Goal: Register for event/course

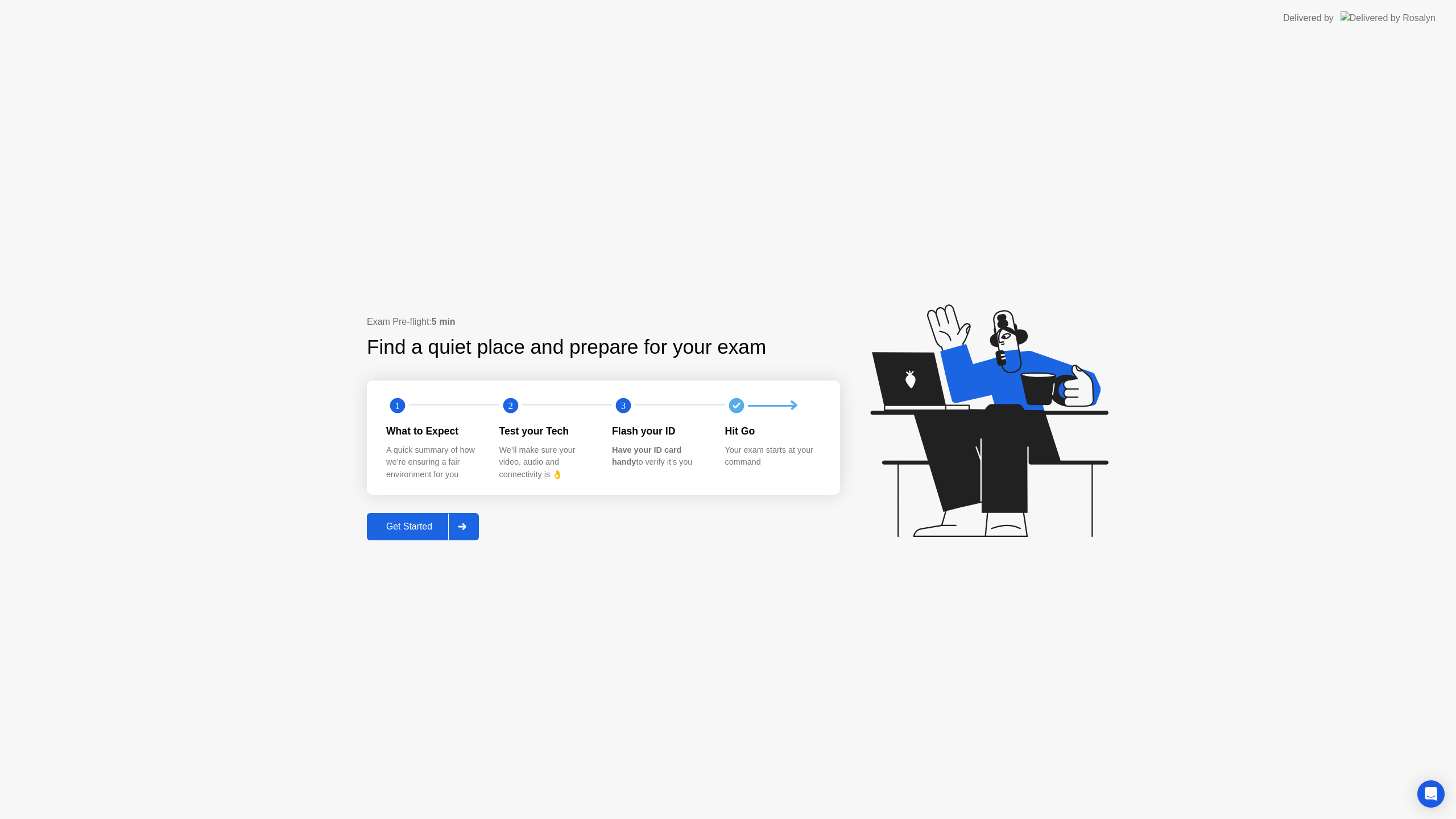
click at [433, 526] on div "Get Started" at bounding box center [409, 526] width 78 height 10
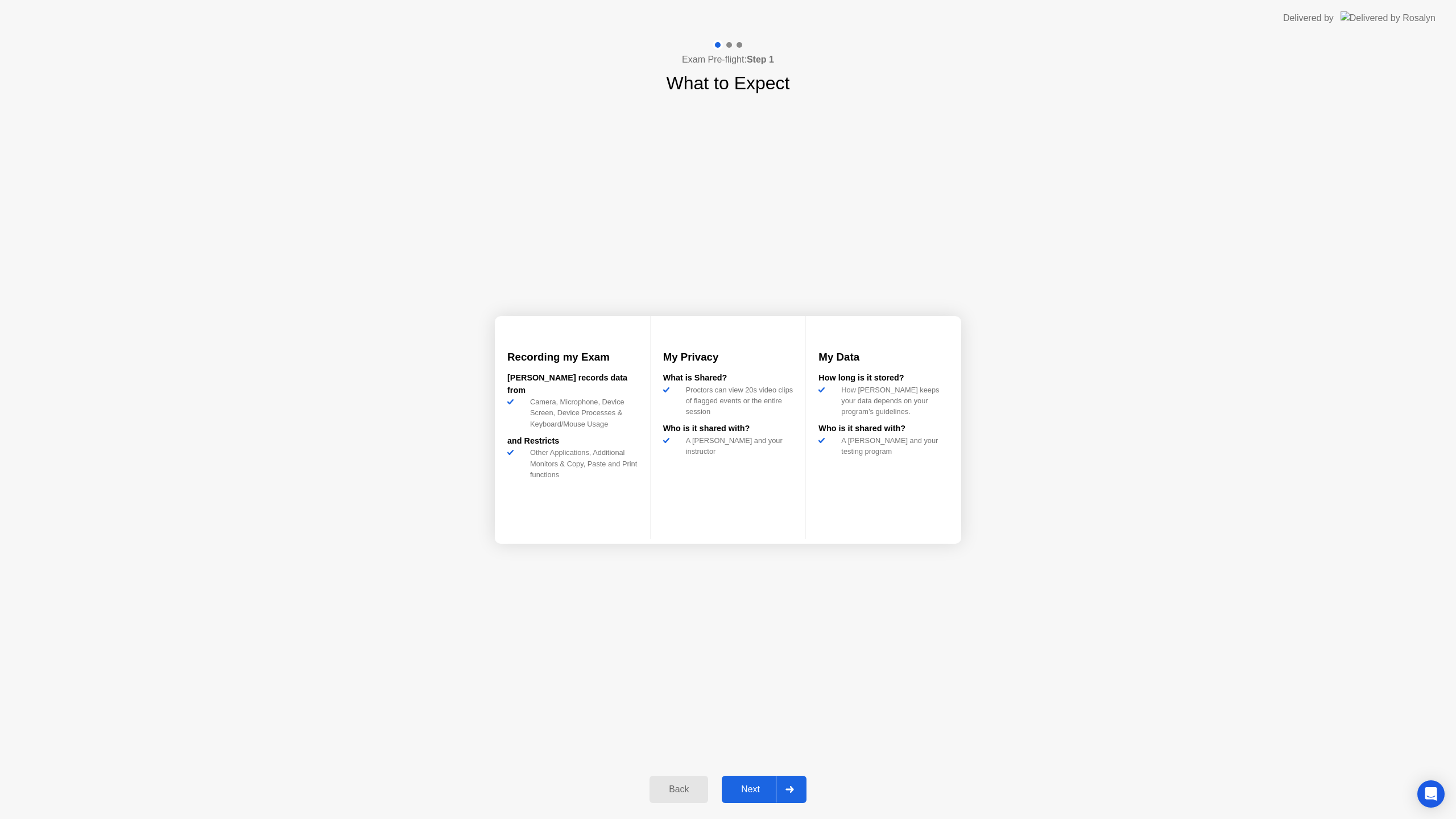
click at [749, 782] on button "Next" at bounding box center [763, 789] width 84 height 27
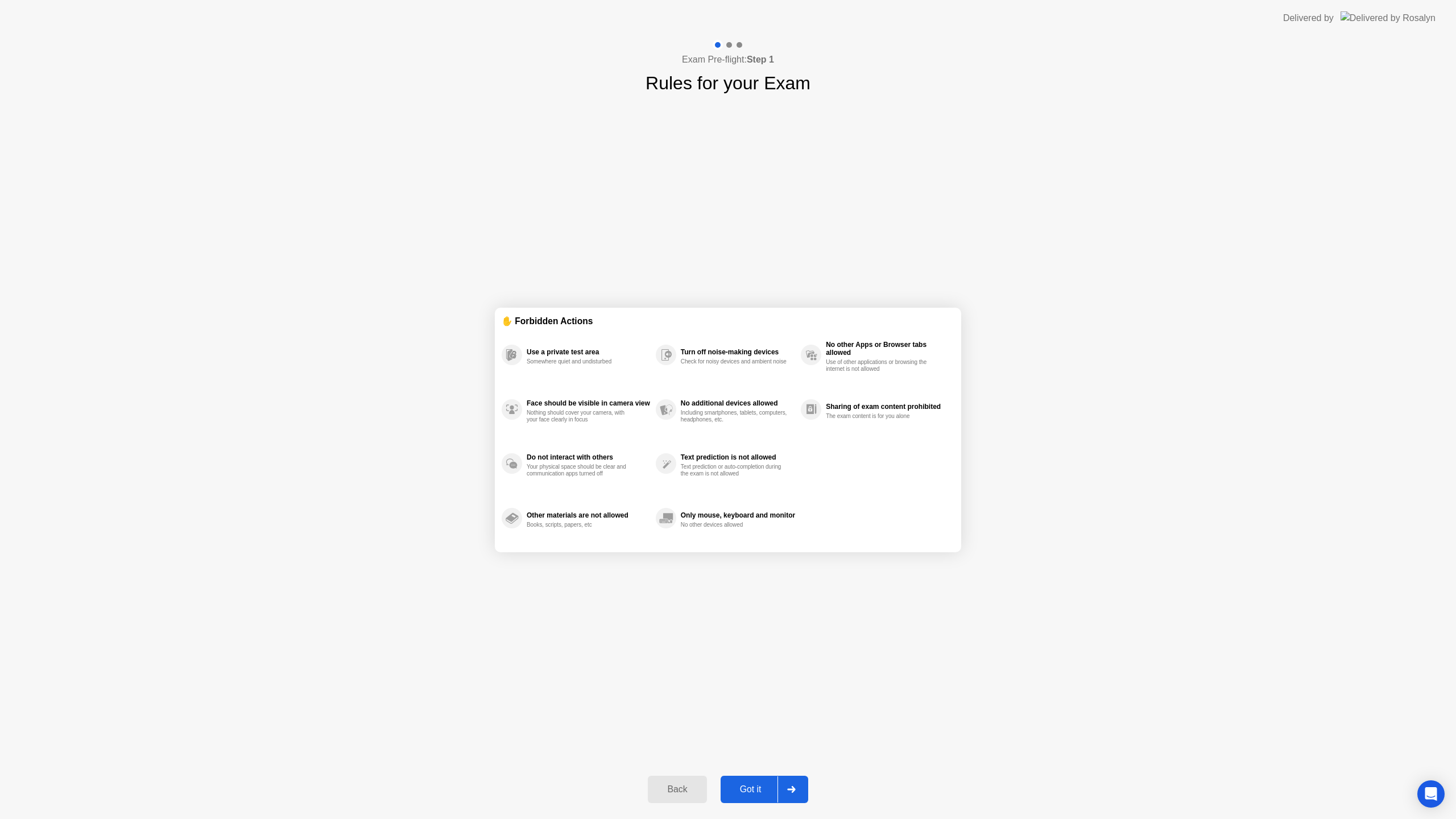
click at [750, 784] on div "Got it" at bounding box center [750, 789] width 53 height 10
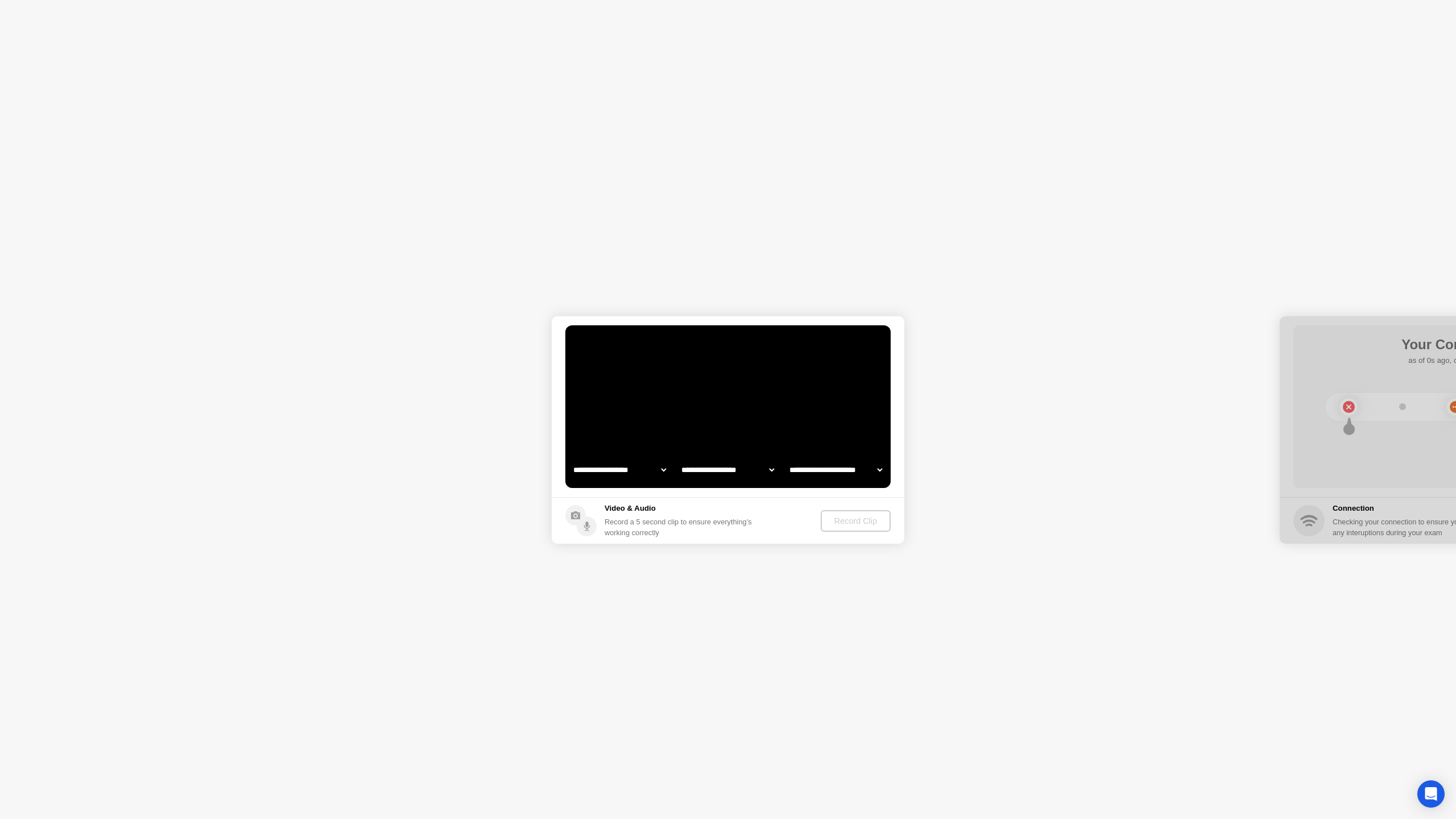
select select "**********"
select select "*******"
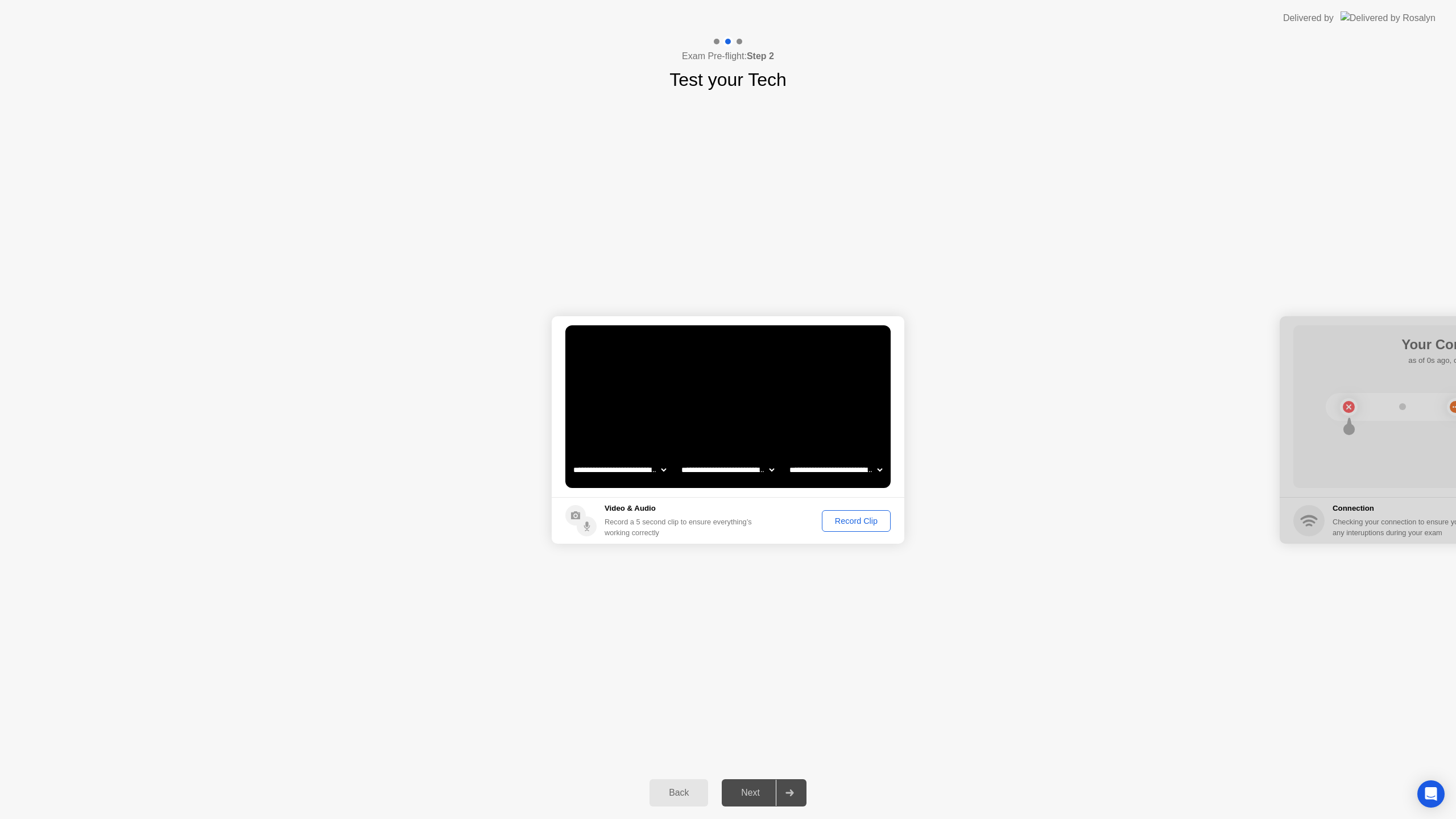
click at [844, 518] on div "Record Clip" at bounding box center [856, 521] width 61 height 9
click at [816, 519] on div "Replay Clip" at bounding box center [794, 521] width 74 height 9
click at [734, 782] on button "Next" at bounding box center [763, 793] width 84 height 27
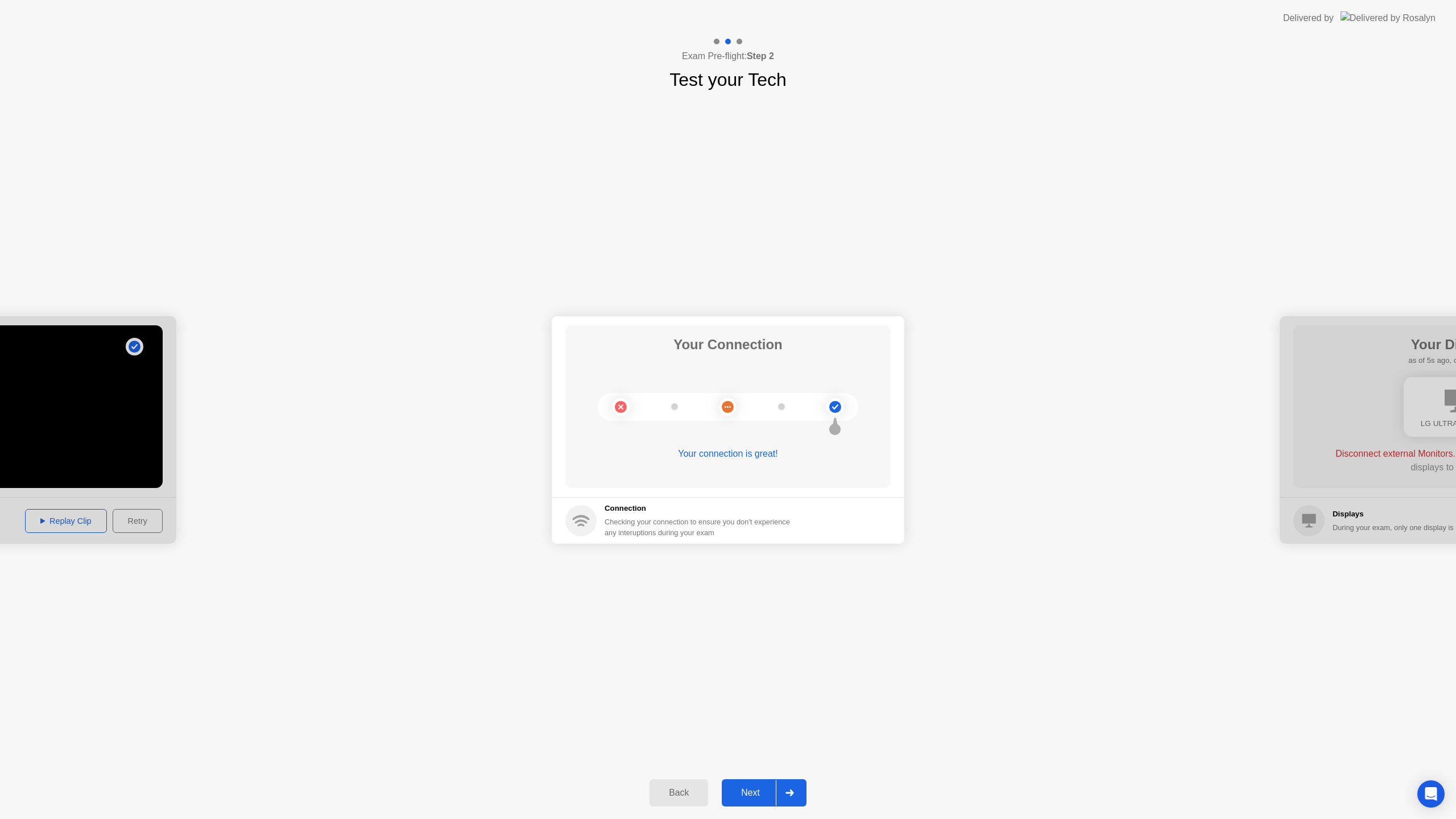
click at [749, 798] on div "Next" at bounding box center [750, 793] width 50 height 10
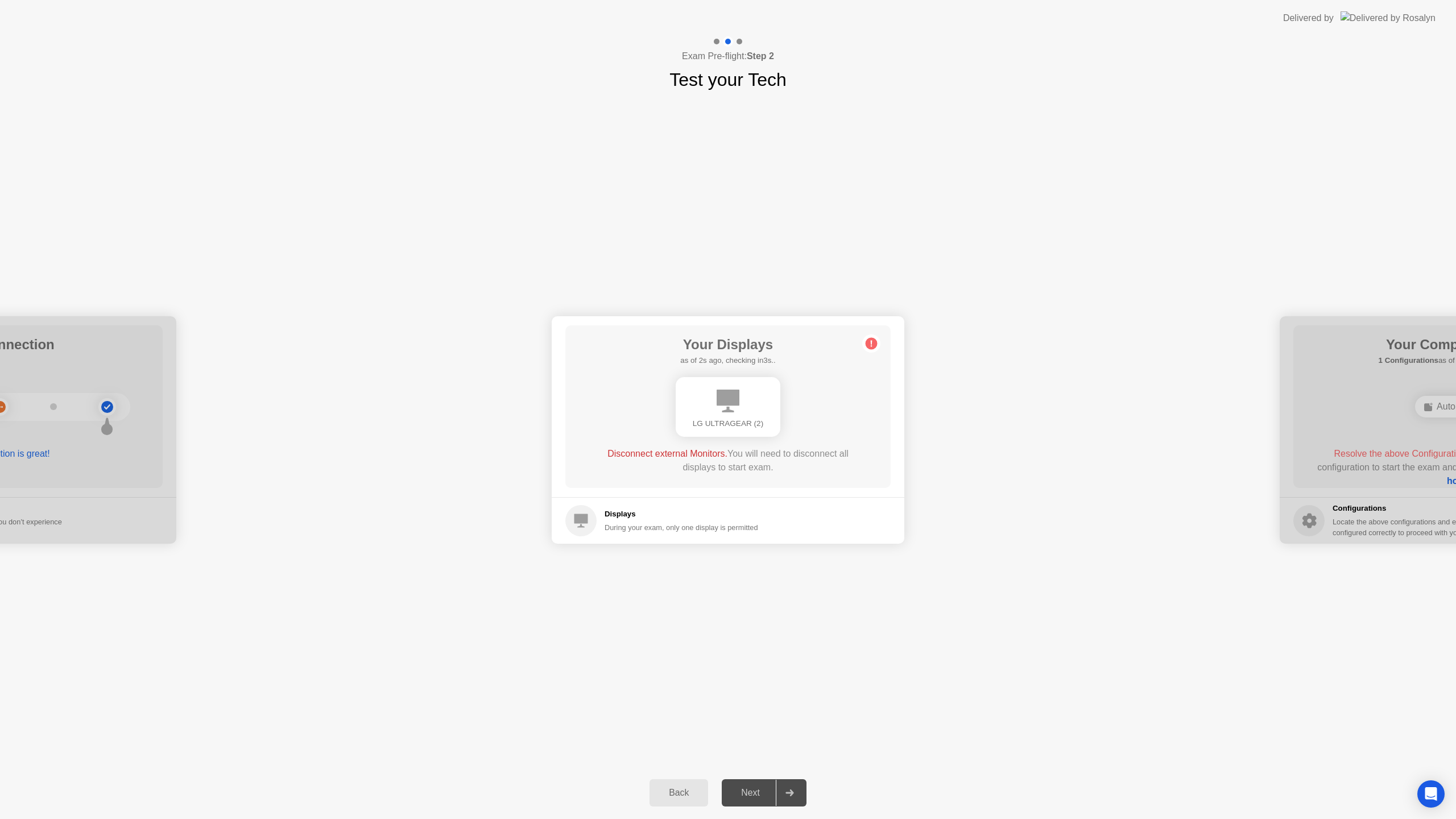
click at [807, 613] on div "**********" at bounding box center [728, 430] width 1456 height 673
click at [745, 792] on div "Next" at bounding box center [750, 793] width 50 height 10
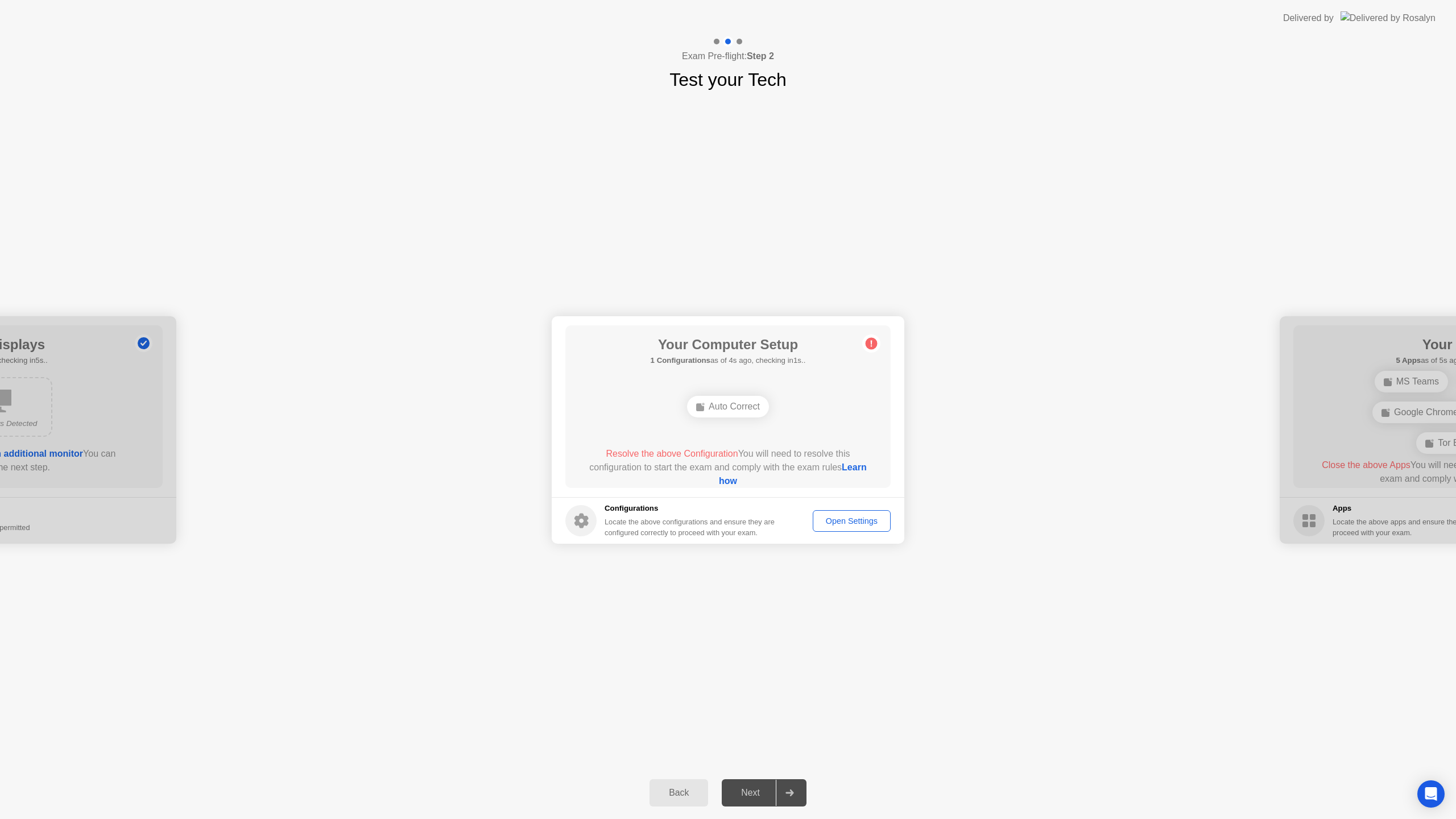
click at [742, 410] on div "Auto Correct" at bounding box center [728, 406] width 82 height 22
click at [743, 407] on div "Auto Correct" at bounding box center [728, 406] width 82 height 22
click at [831, 516] on div "Open Settings" at bounding box center [851, 521] width 70 height 9
click at [834, 599] on div "**********" at bounding box center [728, 430] width 1456 height 673
click at [713, 402] on div "Auto Correct" at bounding box center [728, 406] width 82 height 22
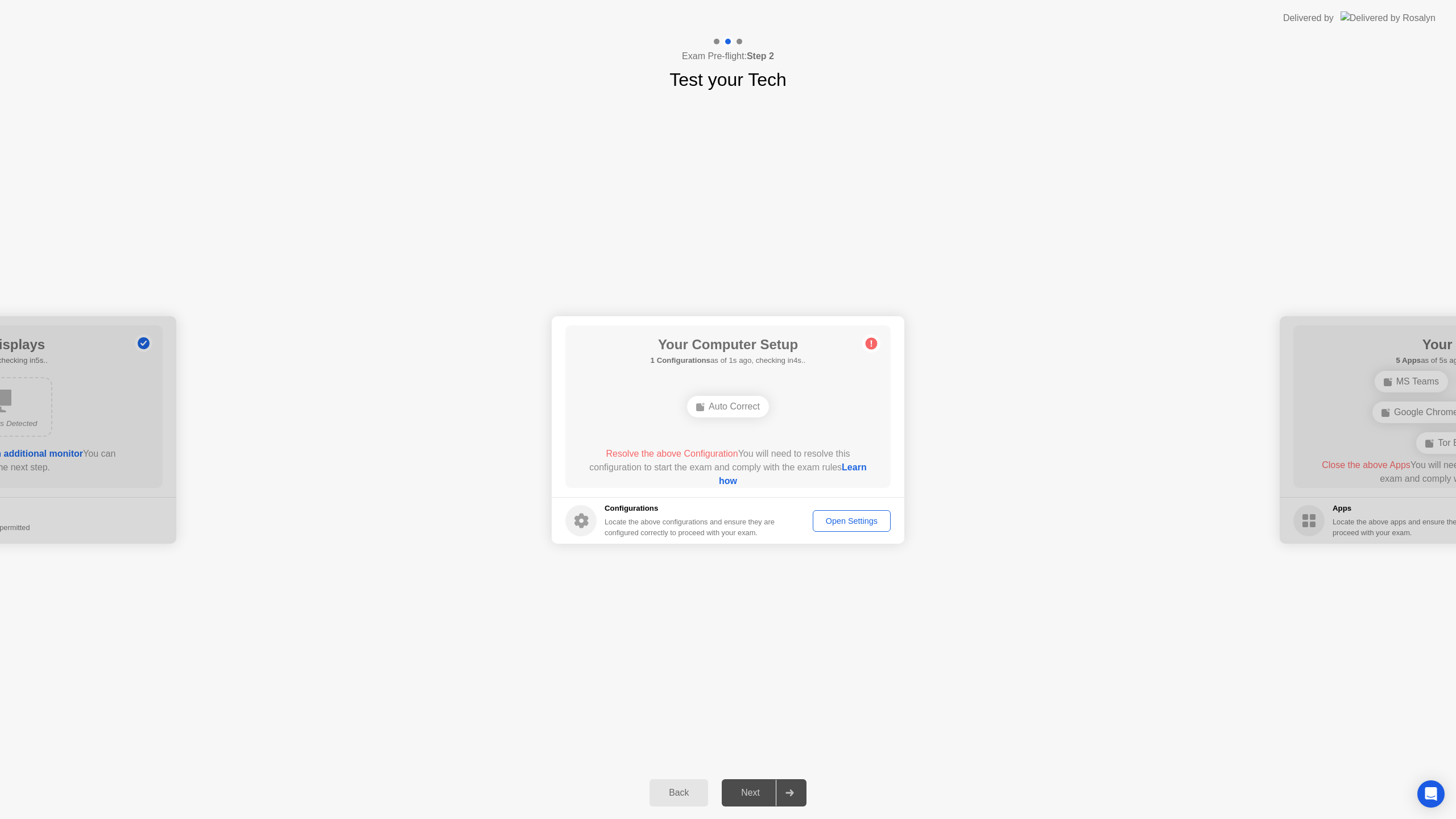
click at [712, 404] on div "Auto Correct" at bounding box center [728, 406] width 82 height 22
click at [743, 484] on link "Learn how" at bounding box center [793, 474] width 148 height 23
click at [851, 524] on div "Open Settings" at bounding box center [851, 521] width 70 height 9
click at [896, 632] on div "**********" at bounding box center [728, 430] width 1456 height 673
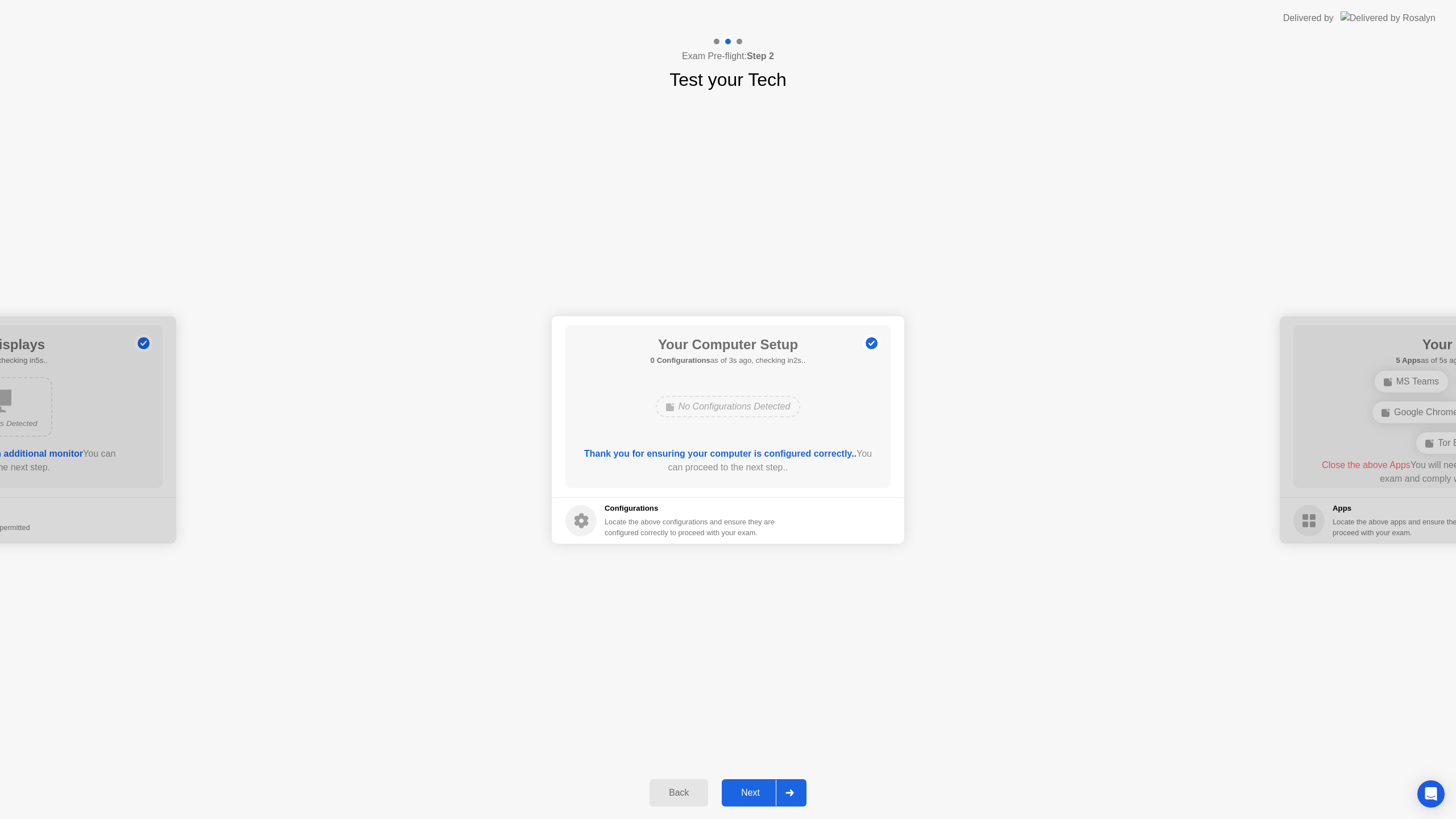
click at [749, 794] on div "Next" at bounding box center [750, 793] width 50 height 10
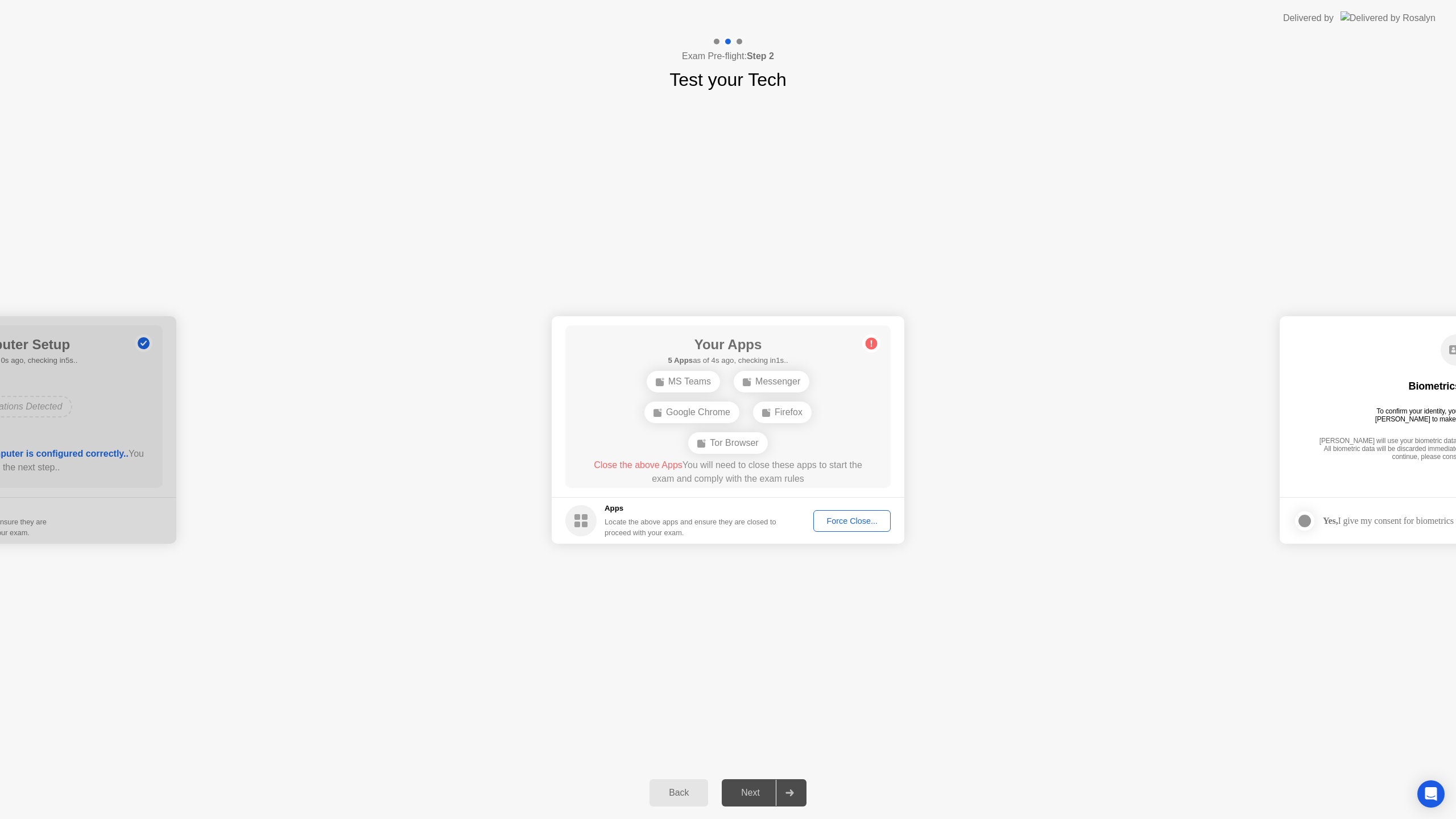
click at [729, 443] on div "Tor Browser" at bounding box center [728, 443] width 79 height 22
click at [666, 461] on span "Close the above Apps" at bounding box center [638, 464] width 89 height 9
click at [851, 524] on div "Force Close..." at bounding box center [852, 521] width 70 height 9
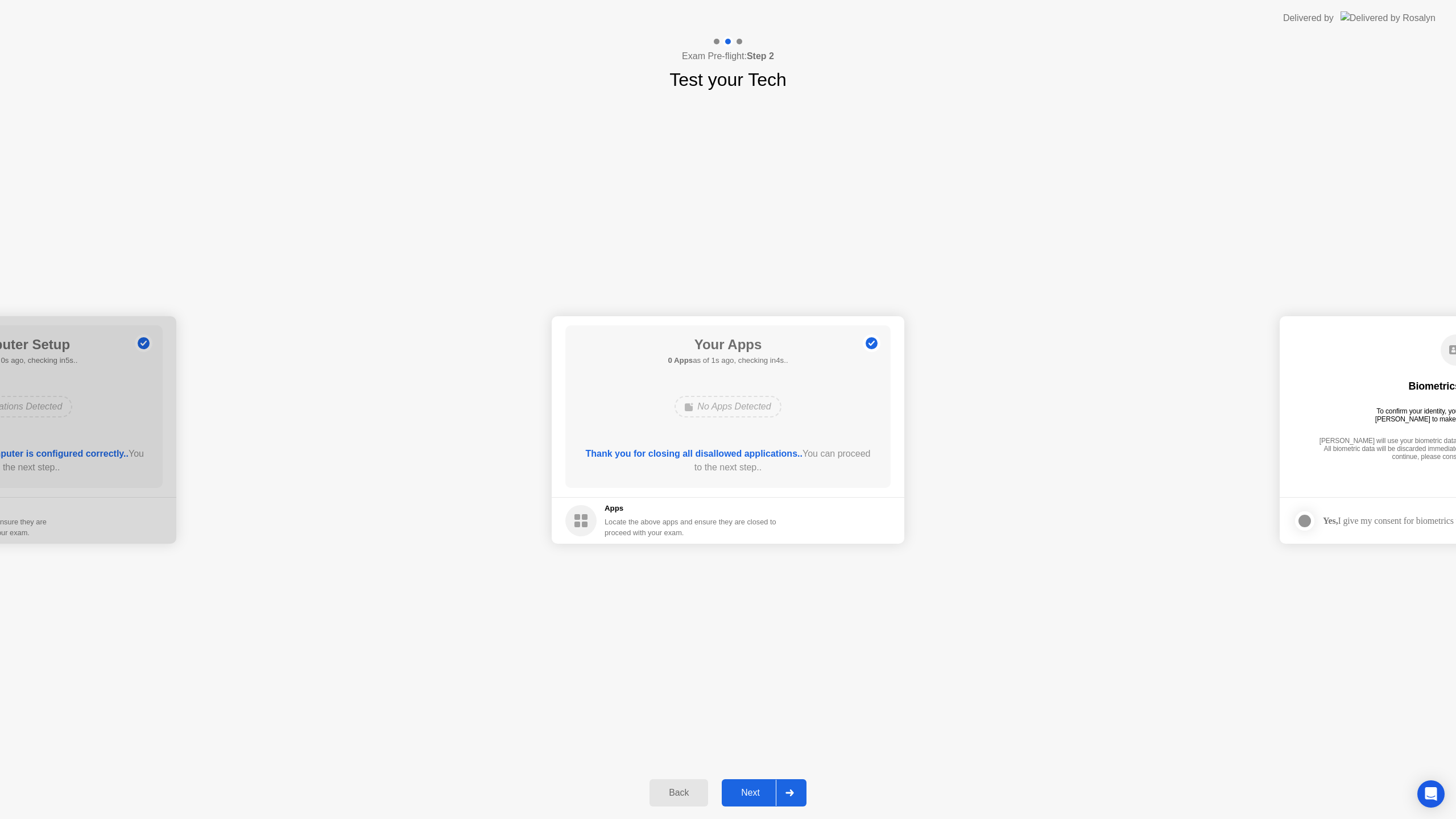
click at [753, 797] on div "Next" at bounding box center [750, 793] width 50 height 10
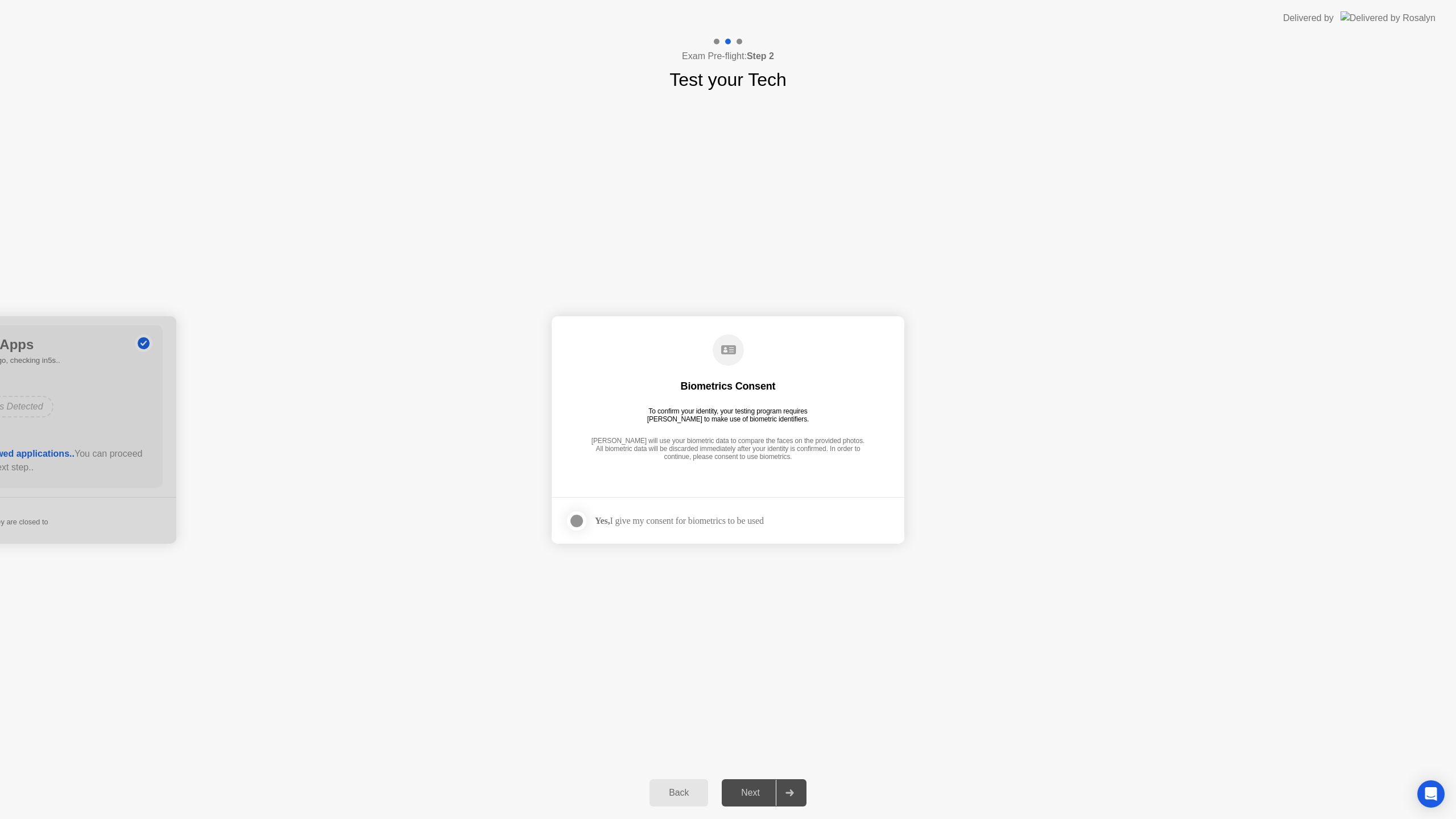
click at [702, 523] on div "Yes, I give my consent for biometrics to be used" at bounding box center [680, 521] width 169 height 11
click at [580, 522] on div at bounding box center [577, 521] width 14 height 14
click at [749, 794] on div "Next" at bounding box center [750, 793] width 50 height 10
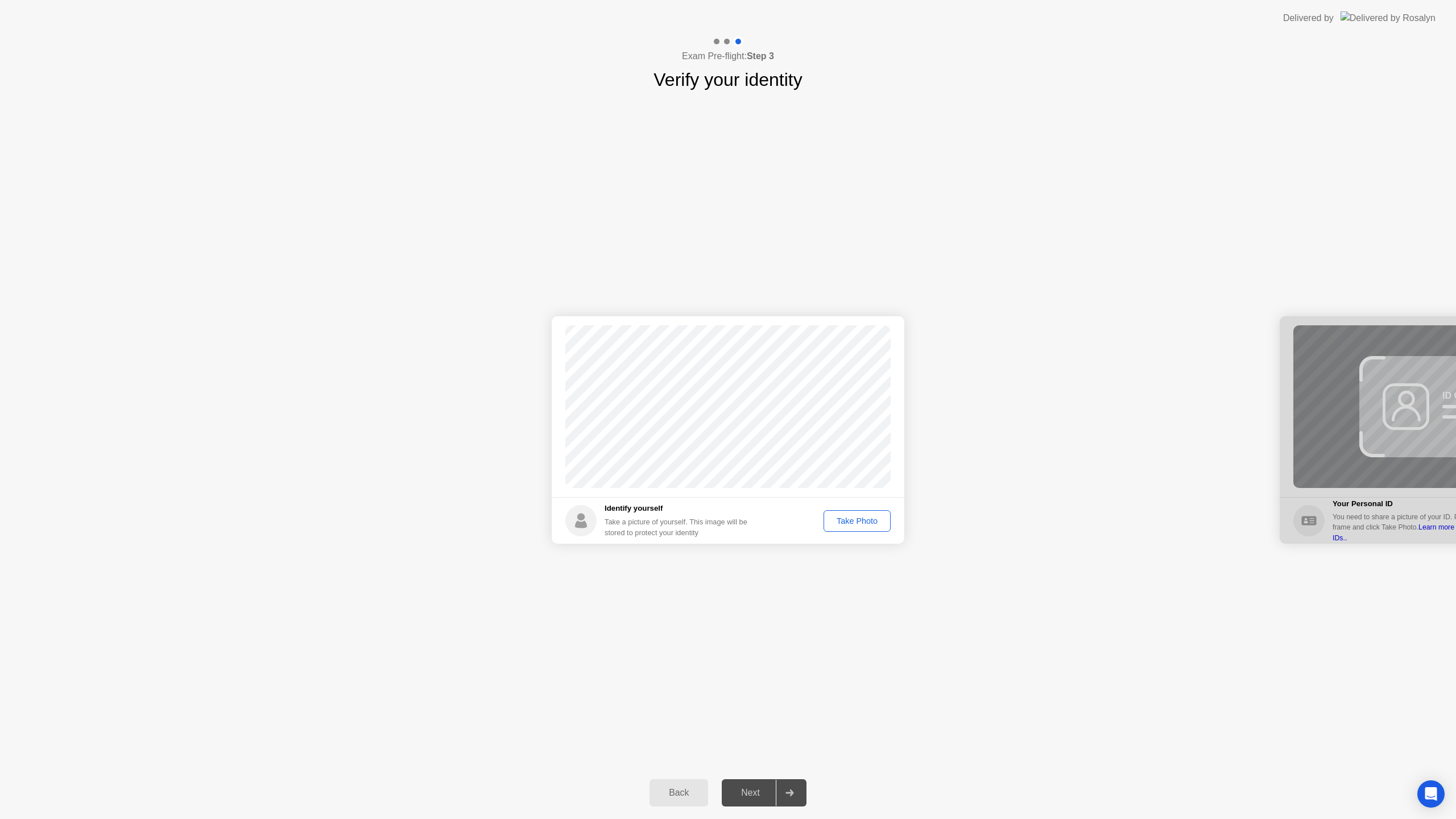
click at [858, 525] on div "Take Photo" at bounding box center [857, 521] width 59 height 9
click at [746, 797] on div "Next" at bounding box center [750, 793] width 50 height 10
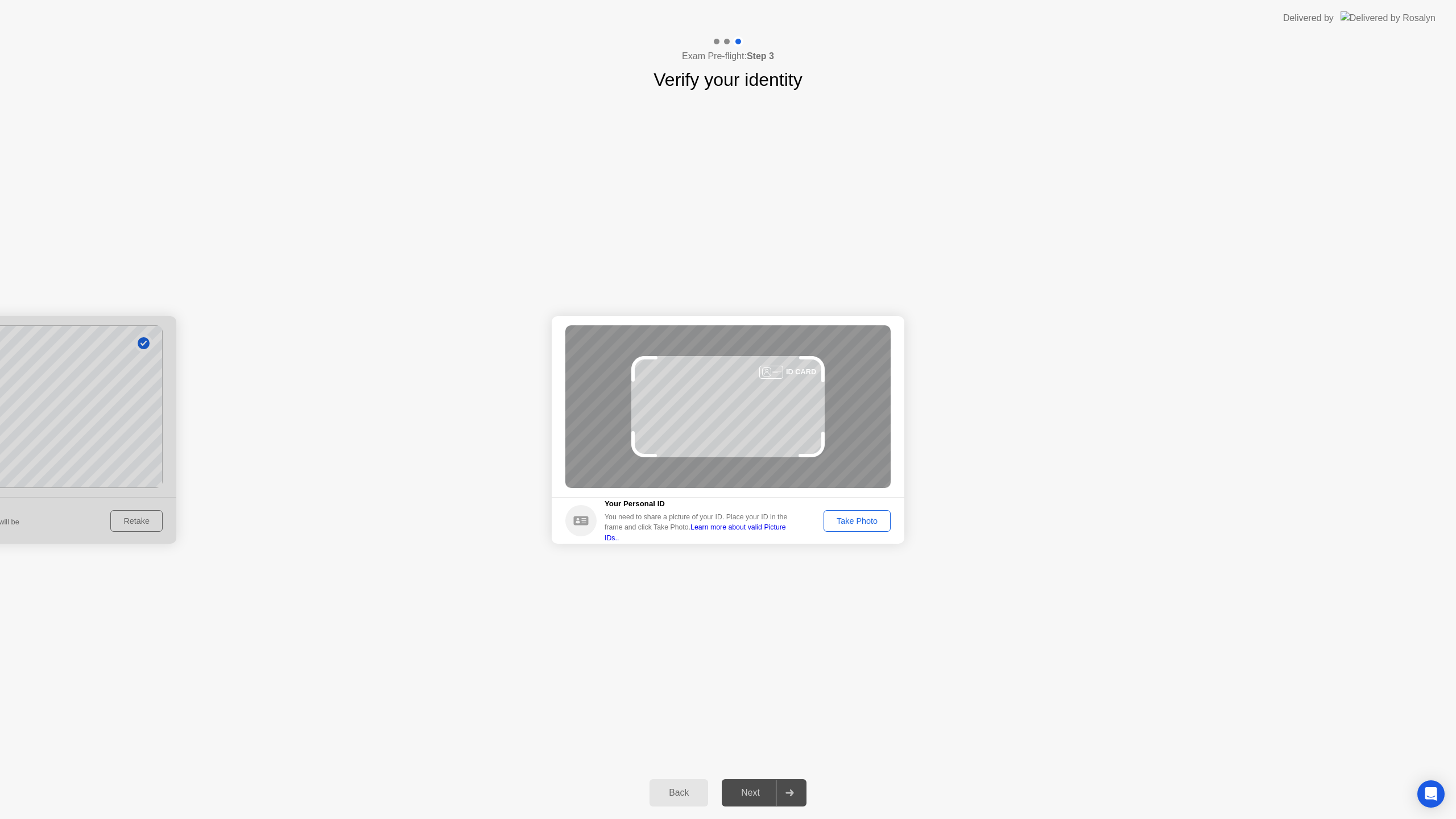
click at [828, 523] on div "Take Photo" at bounding box center [857, 521] width 59 height 9
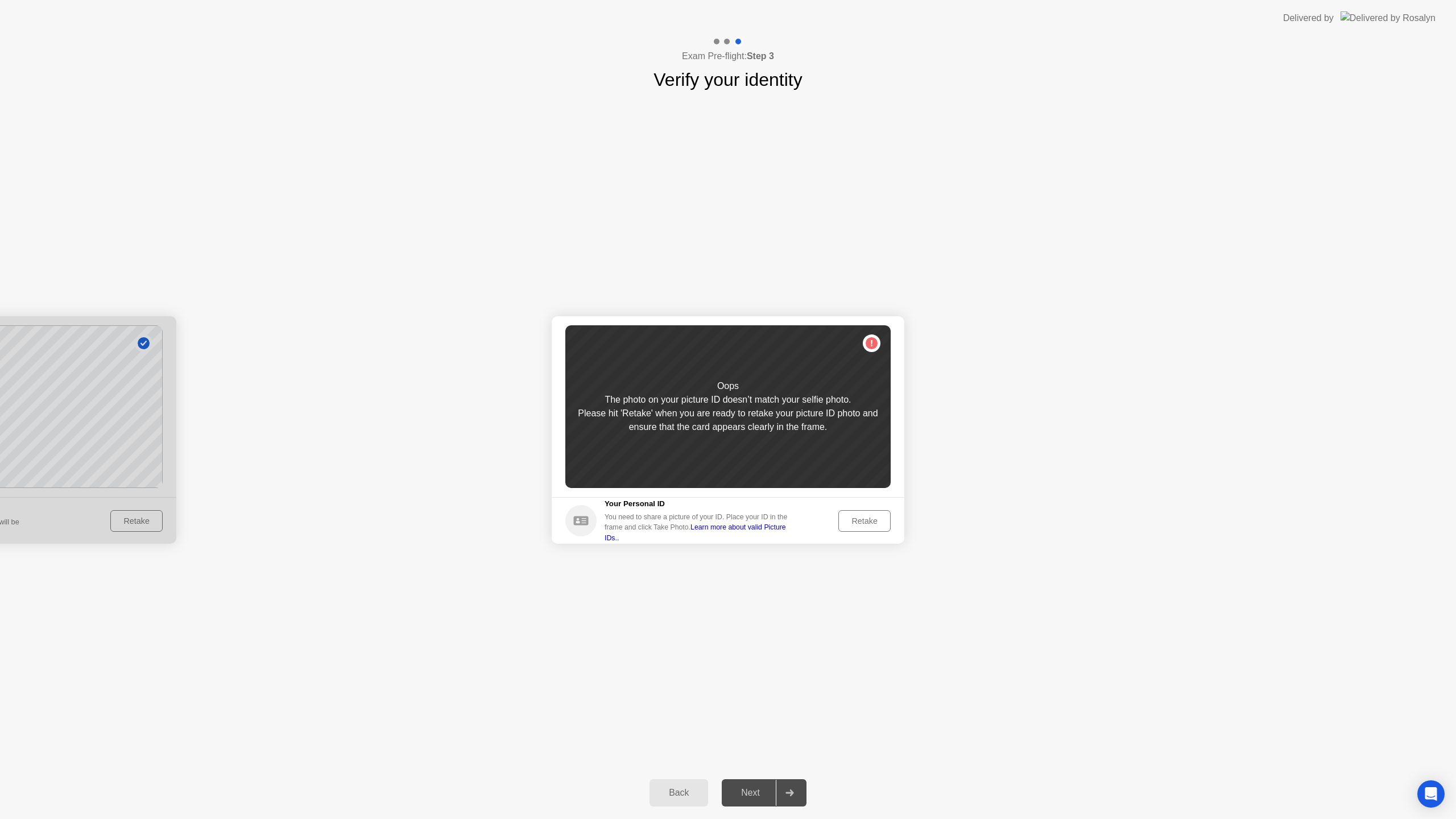
click at [852, 519] on div "Retake" at bounding box center [864, 521] width 44 height 9
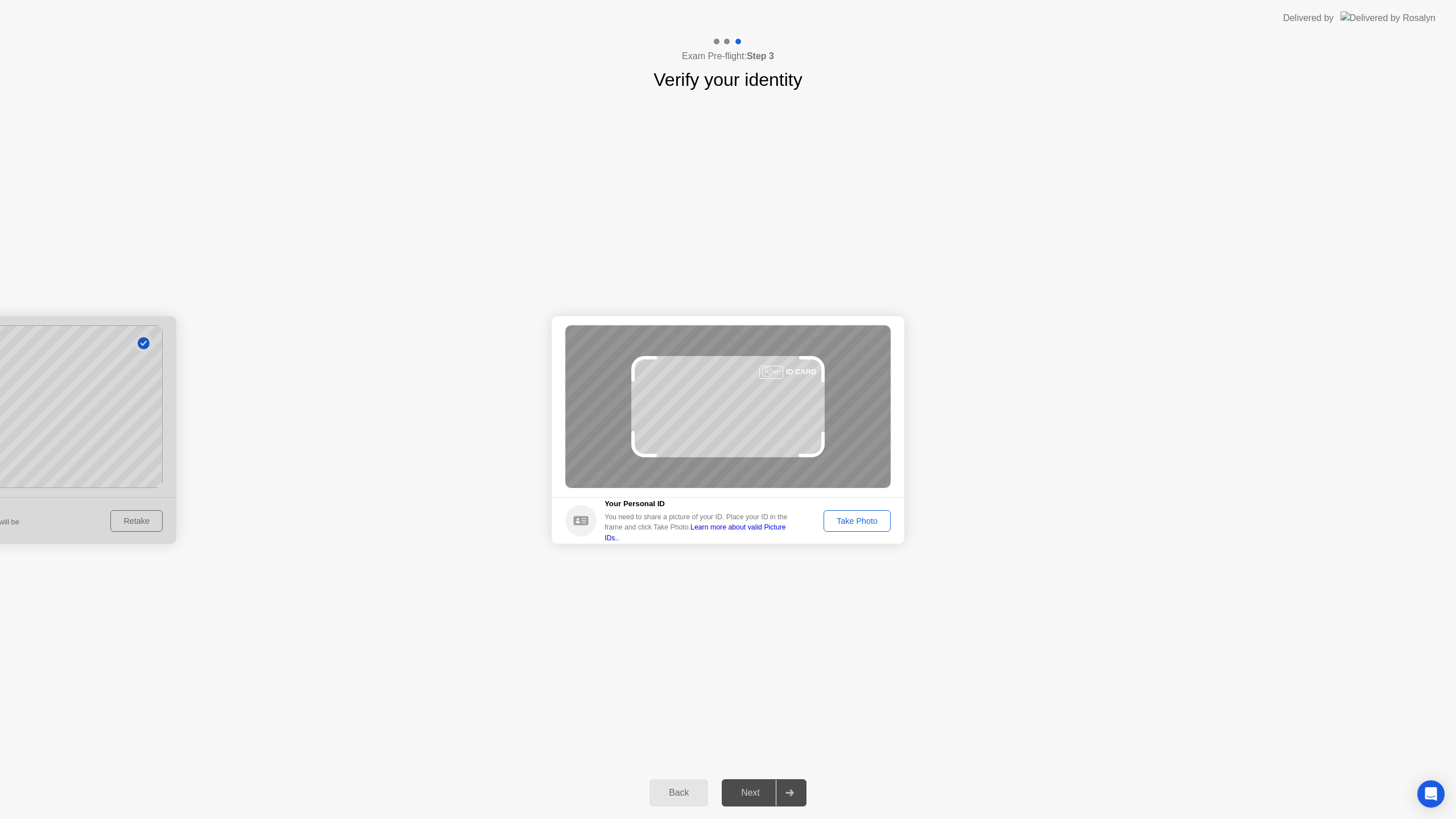
click at [852, 519] on div "Take Photo" at bounding box center [857, 521] width 59 height 9
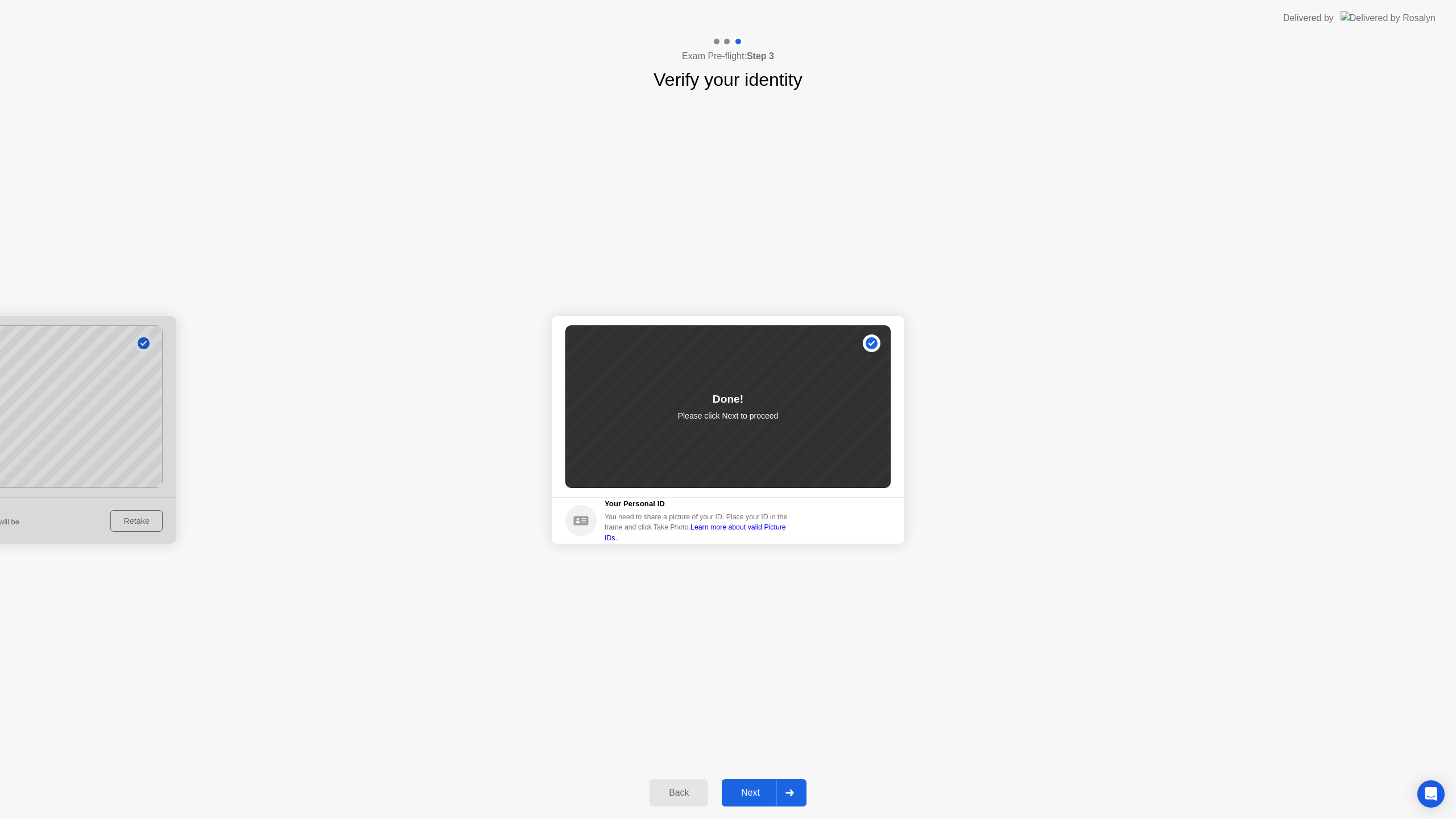
click at [750, 783] on button "Next" at bounding box center [763, 793] width 84 height 27
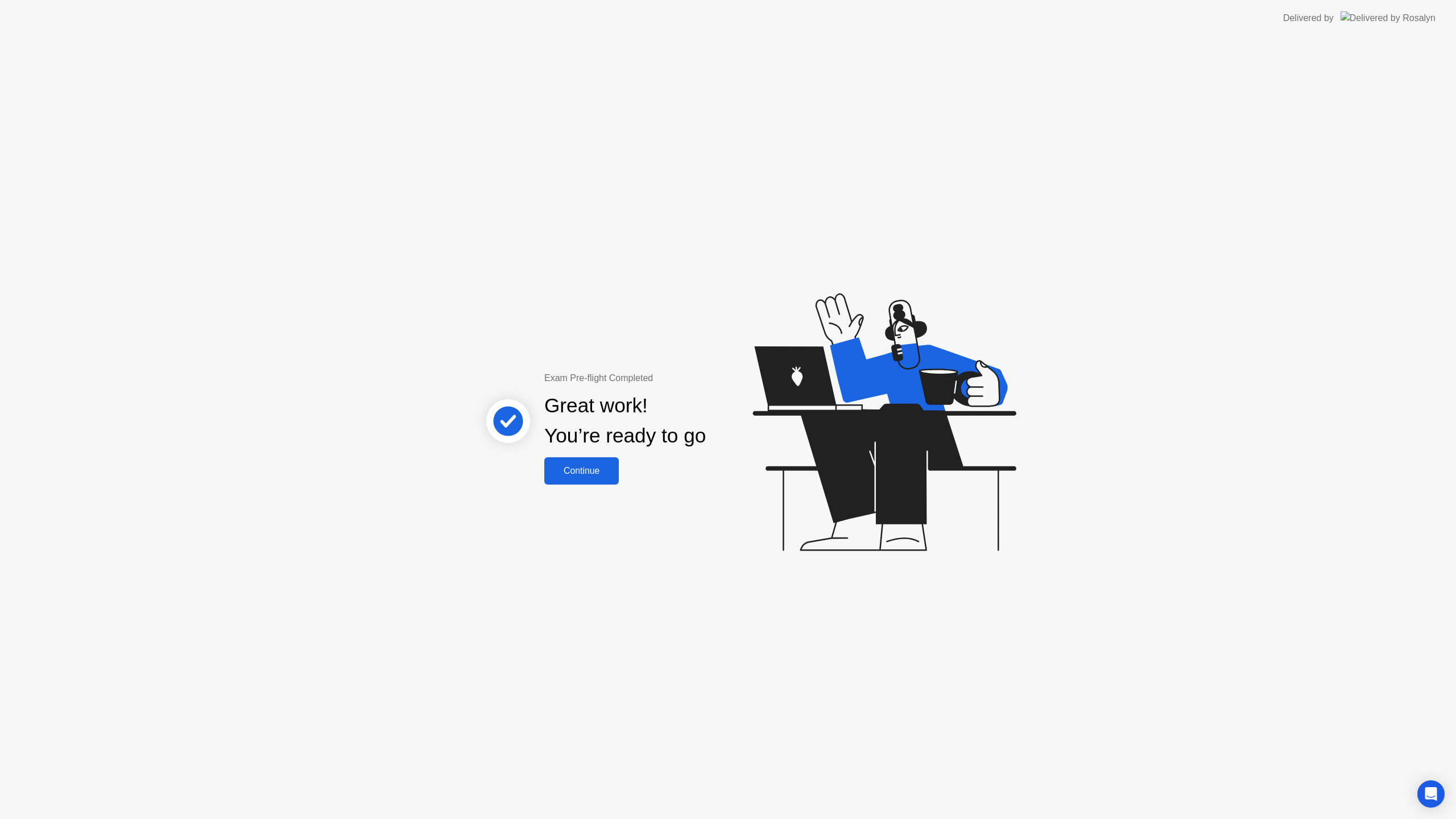
click at [608, 472] on div "Continue" at bounding box center [581, 471] width 67 height 10
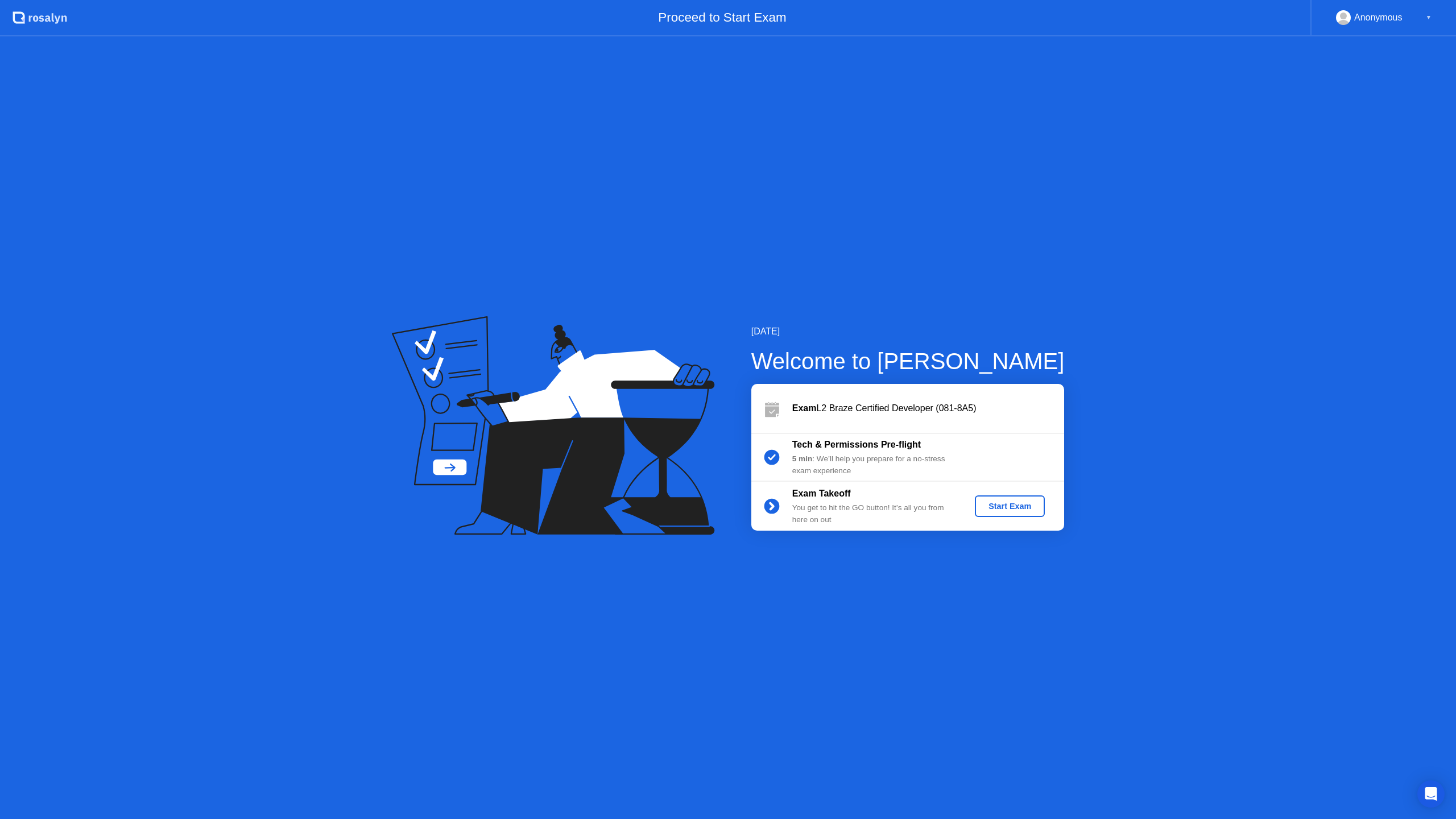
click at [1013, 504] on div "Start Exam" at bounding box center [1009, 506] width 61 height 9
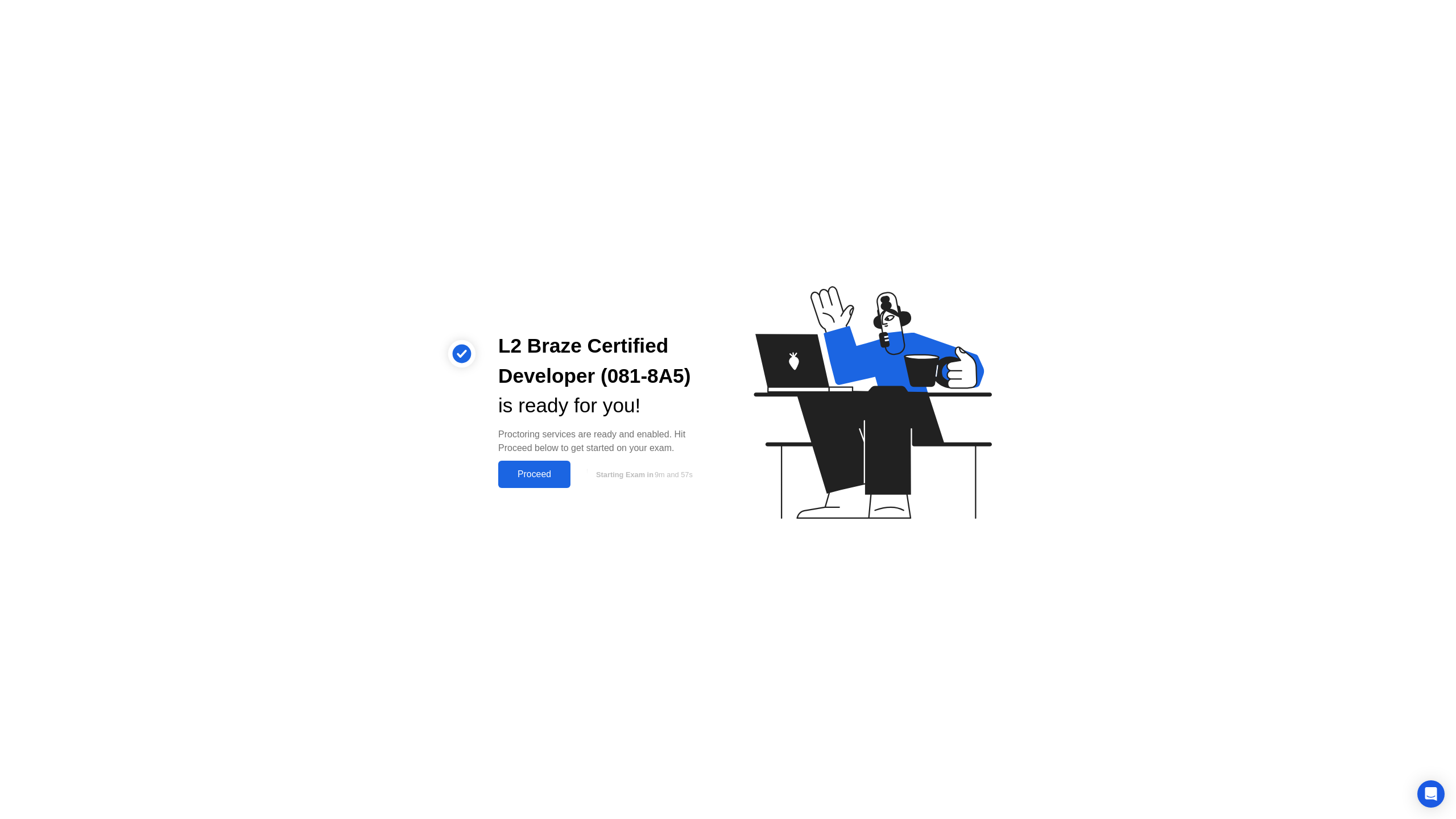
click at [536, 471] on div "Proceed" at bounding box center [534, 474] width 65 height 10
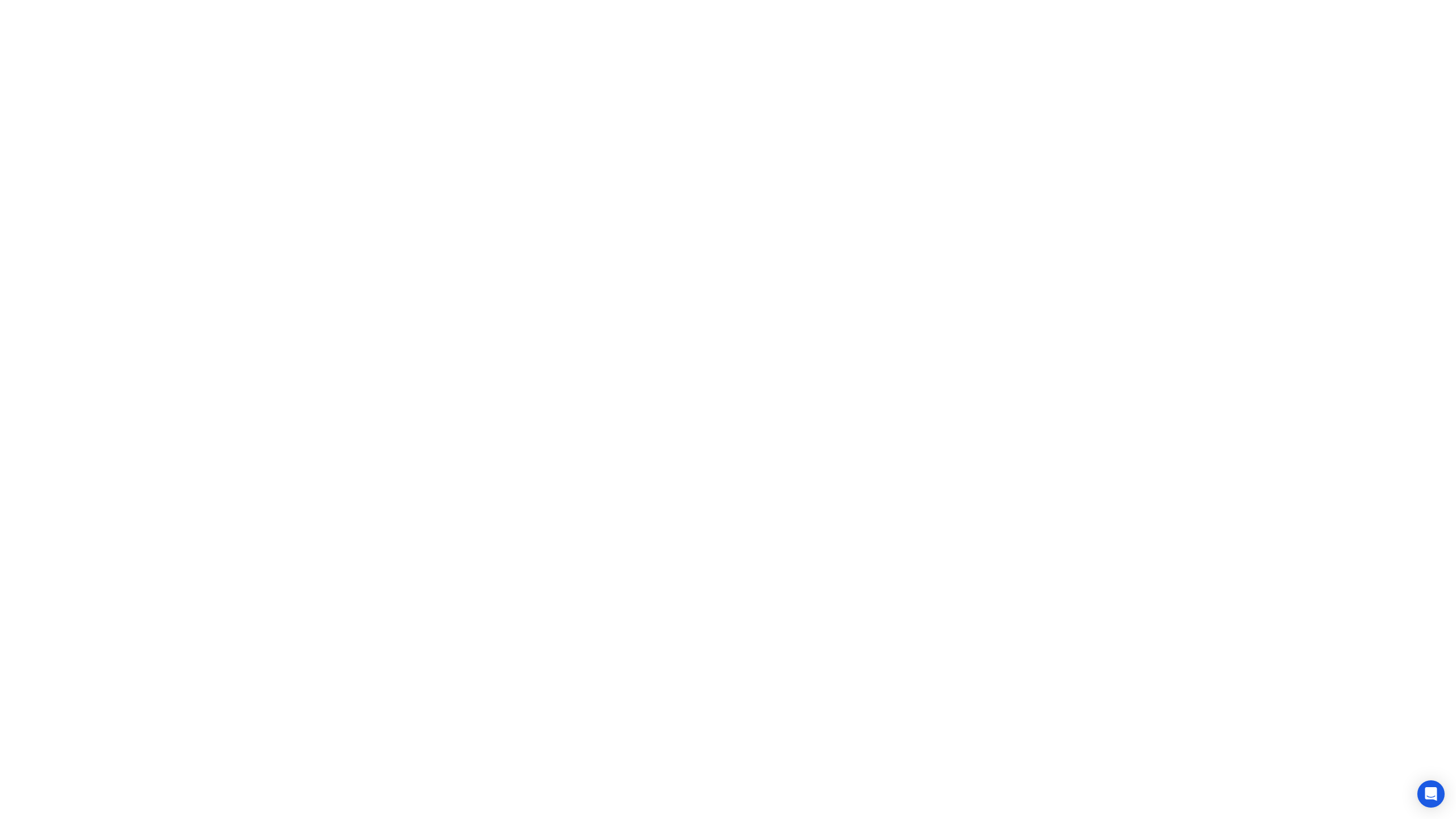
click div "A [PERSON_NAME] reviewed a flagged event in your session and wants to let you k…"
click div "Our system has detected prohibited processes. Please kindly continue your exam …"
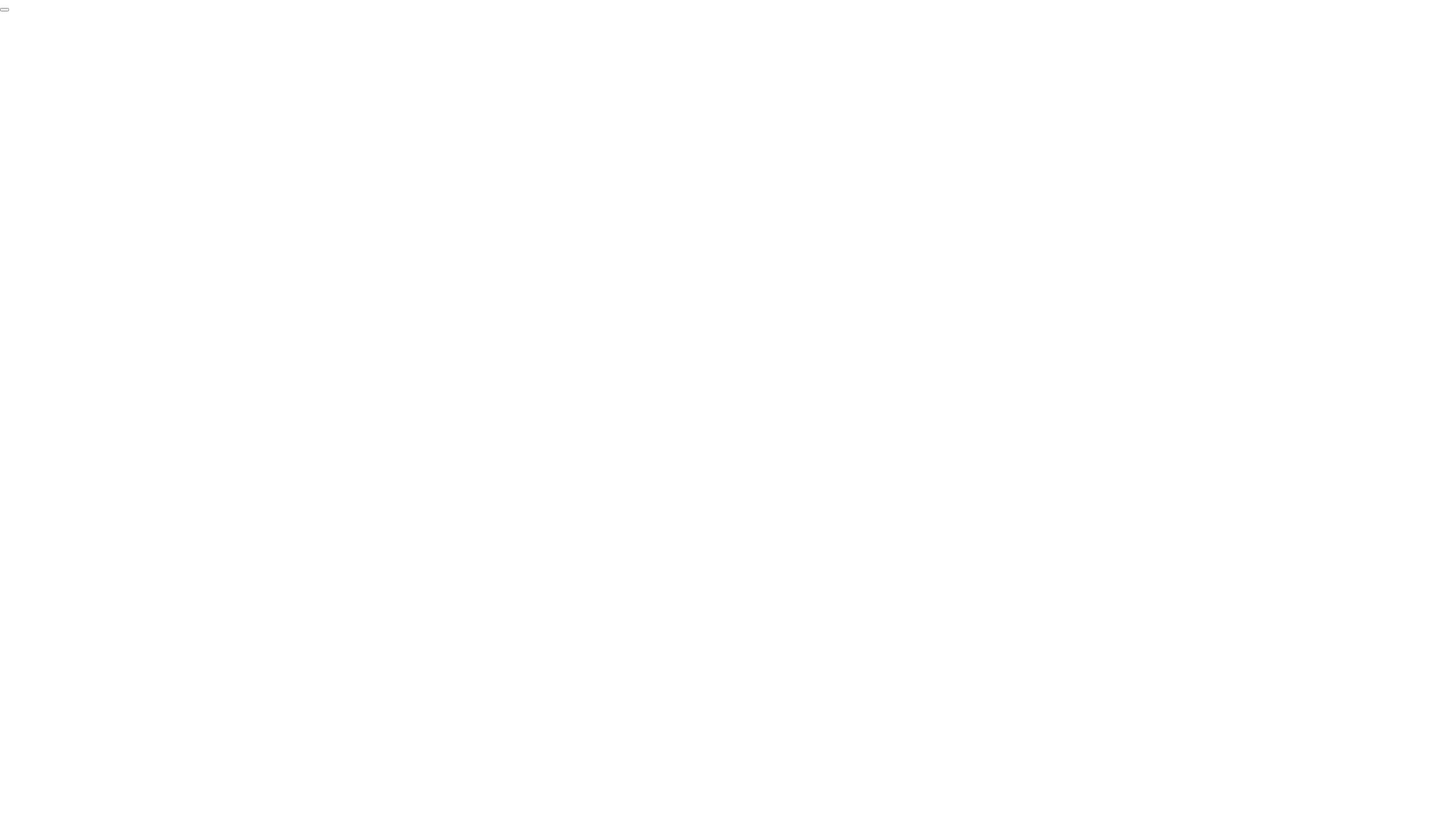
click div "End Proctoring Session"
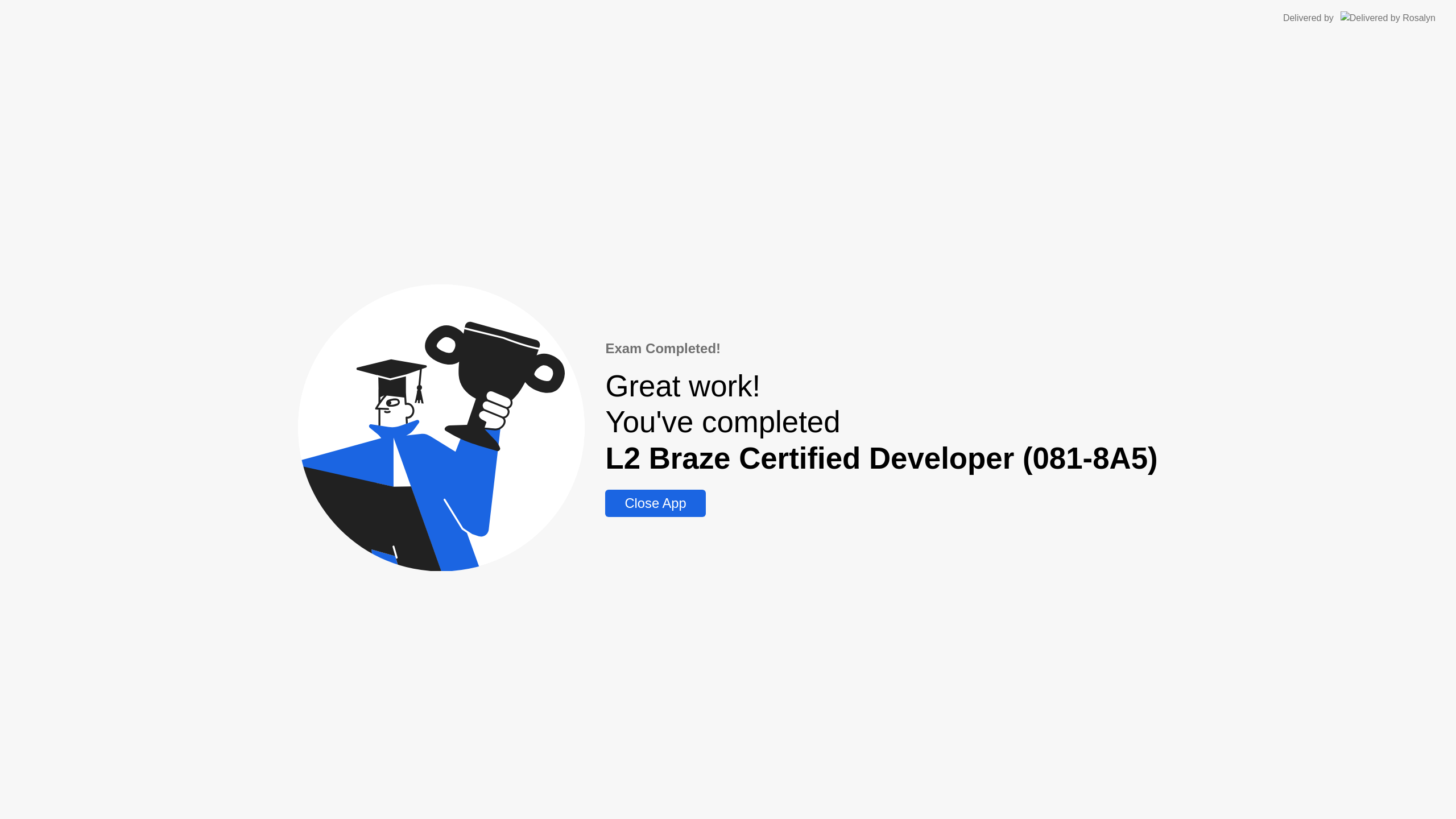
click at [639, 505] on div "Close App" at bounding box center [655, 503] width 94 height 16
